Goal: Find specific page/section: Find specific page/section

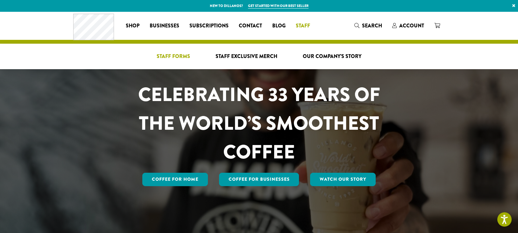
click at [181, 55] on span "Staff Forms" at bounding box center [173, 56] width 33 height 8
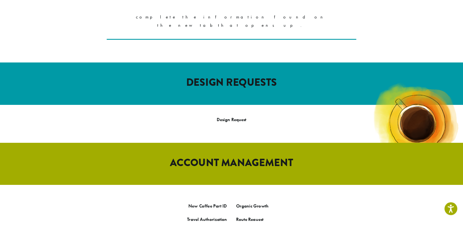
scroll to position [236, 0]
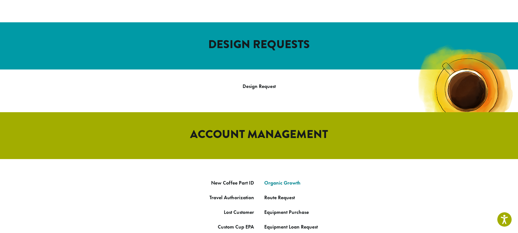
click at [279, 179] on link "Organic Growth" at bounding box center [282, 182] width 36 height 7
click at [284, 179] on link "Organic Growth" at bounding box center [282, 182] width 36 height 7
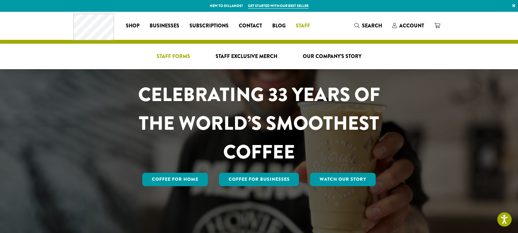
click at [177, 60] on span "Staff Forms" at bounding box center [173, 56] width 33 height 8
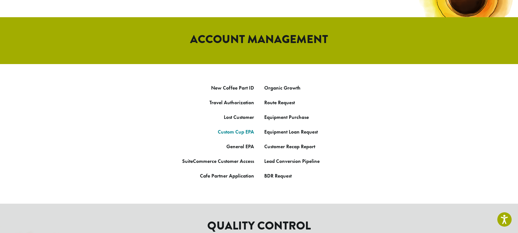
scroll to position [203, 0]
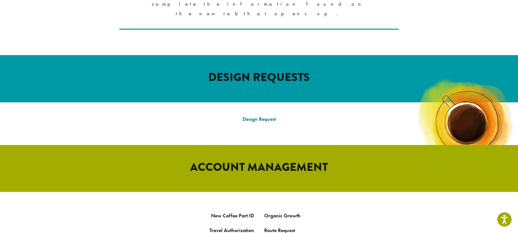
click at [264, 115] on link "Design Request" at bounding box center [258, 118] width 33 height 7
